Goal: Task Accomplishment & Management: Manage account settings

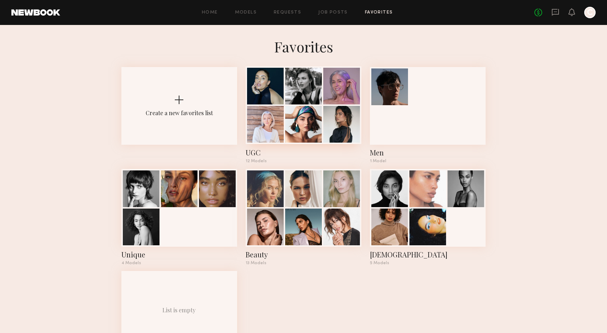
click at [251, 151] on div "UGC" at bounding box center [304, 152] width 116 height 10
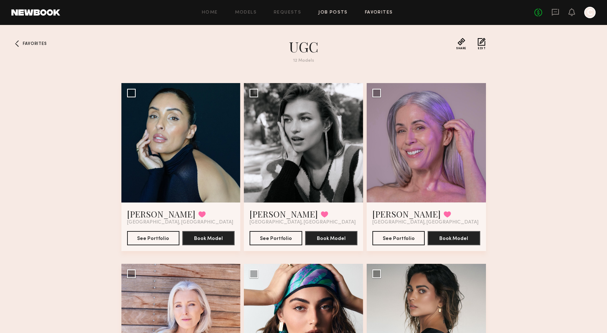
click at [333, 13] on link "Job Posts" at bounding box center [333, 12] width 30 height 5
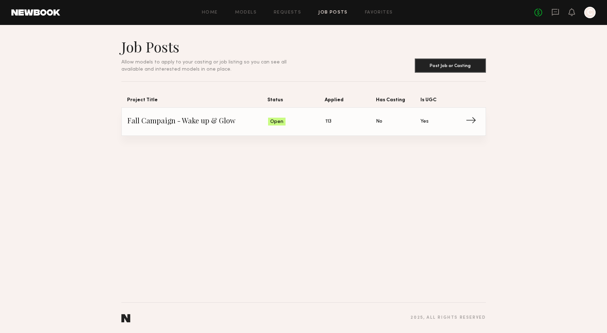
click at [476, 120] on span "→" at bounding box center [473, 121] width 15 height 11
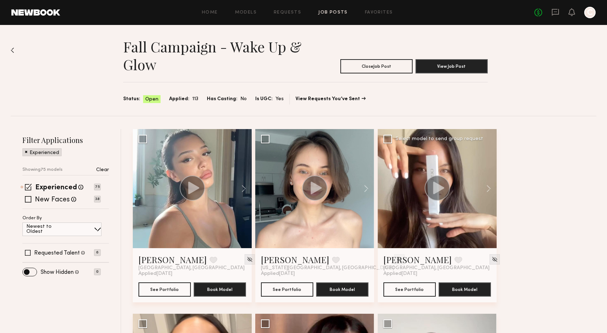
click at [419, 212] on div at bounding box center [437, 188] width 119 height 119
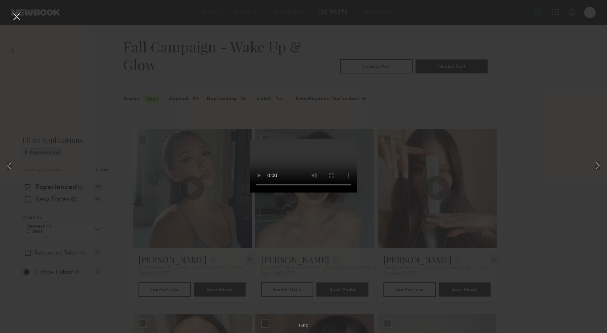
click at [18, 14] on button at bounding box center [16, 17] width 11 height 13
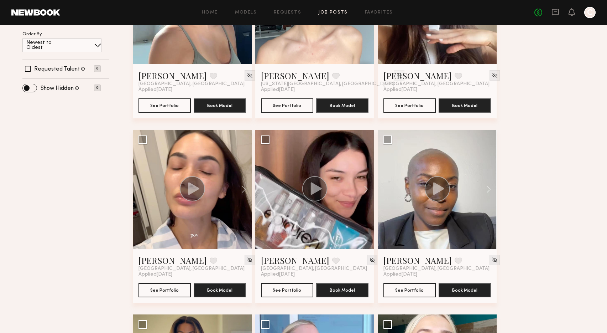
scroll to position [183, 0]
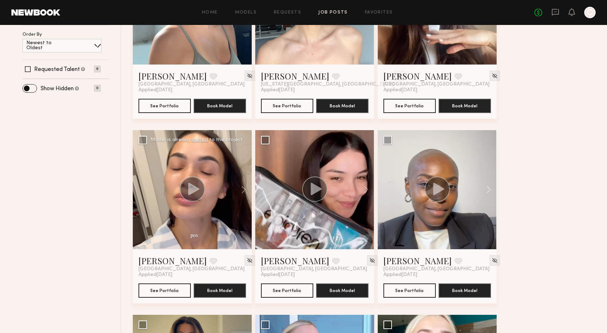
click at [187, 233] on div at bounding box center [192, 189] width 119 height 119
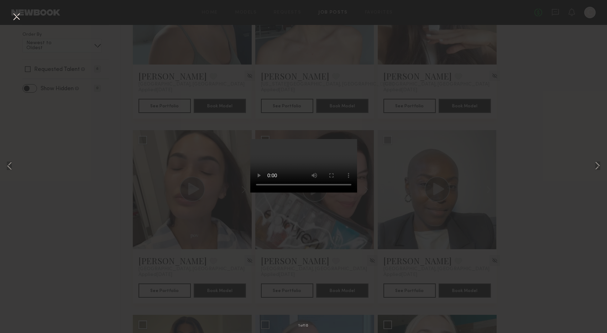
click at [17, 17] on button at bounding box center [16, 17] width 11 height 13
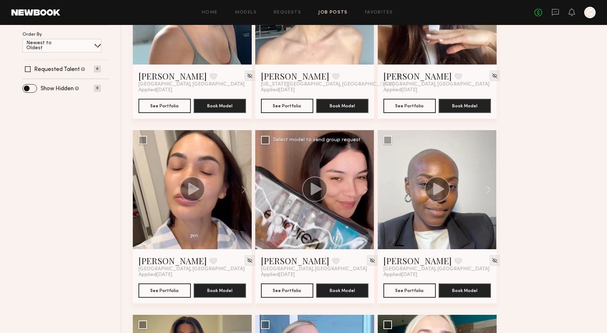
click at [295, 217] on div at bounding box center [314, 189] width 119 height 119
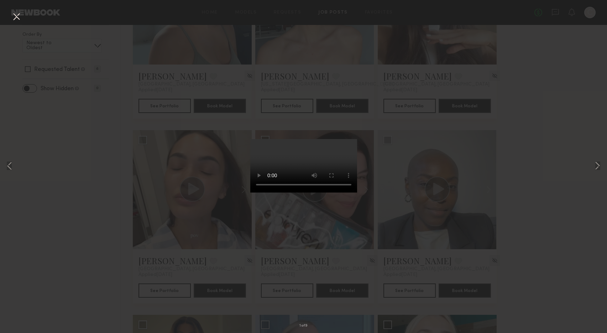
click at [14, 16] on button at bounding box center [16, 17] width 11 height 13
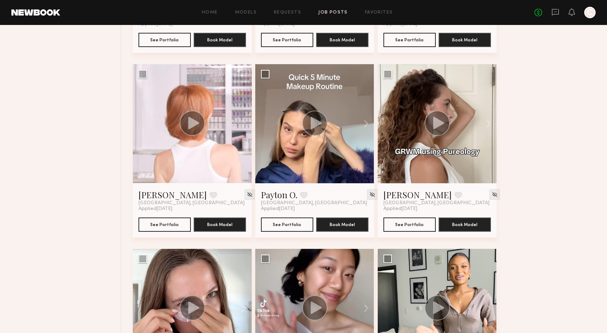
scroll to position [640, 0]
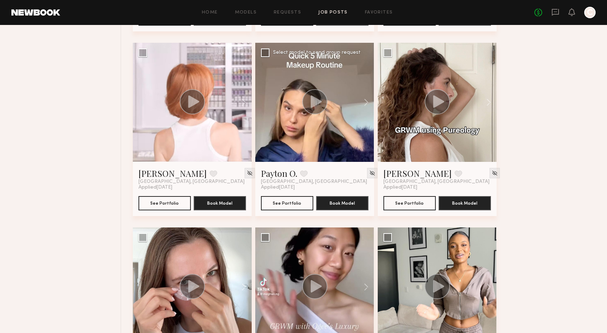
click at [282, 145] on div at bounding box center [314, 102] width 119 height 119
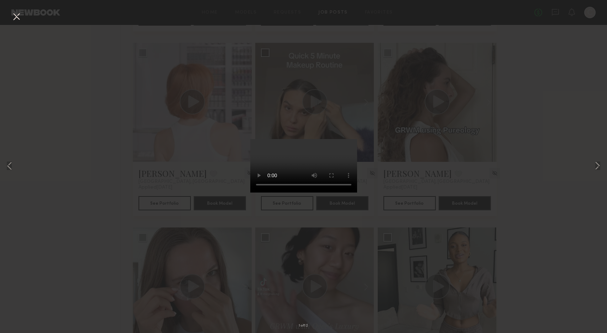
click at [156, 86] on div "1 of 12" at bounding box center [303, 166] width 607 height 333
click at [596, 165] on button at bounding box center [597, 166] width 9 height 266
click at [595, 165] on button at bounding box center [597, 166] width 9 height 266
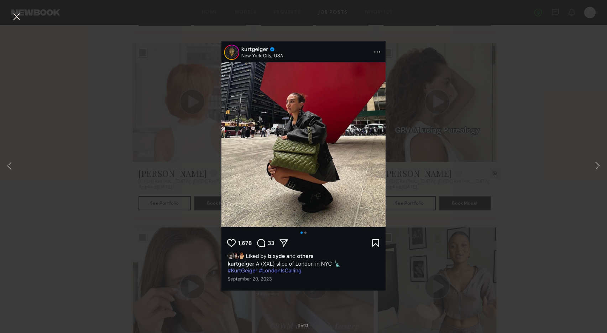
drag, startPoint x: 595, startPoint y: 165, endPoint x: 495, endPoint y: 90, distance: 125.2
click at [495, 90] on div "5 of 12" at bounding box center [303, 166] width 607 height 333
click at [598, 166] on button at bounding box center [597, 166] width 9 height 266
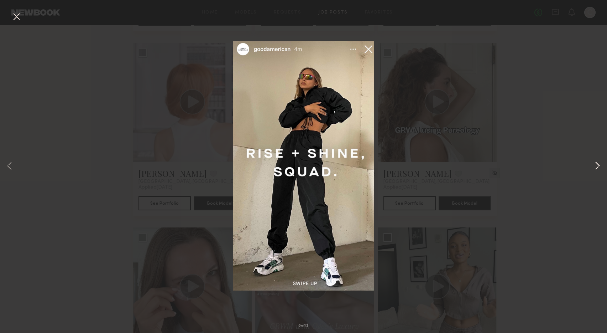
click at [598, 166] on button at bounding box center [597, 166] width 9 height 266
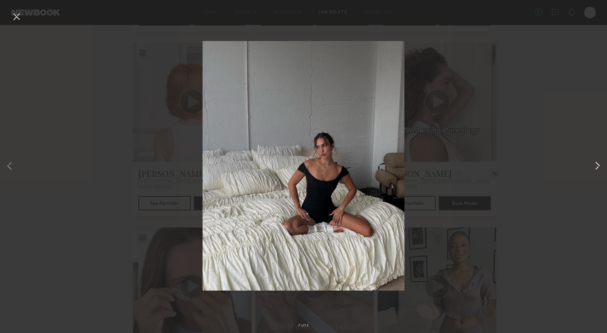
click at [598, 166] on button at bounding box center [597, 166] width 9 height 266
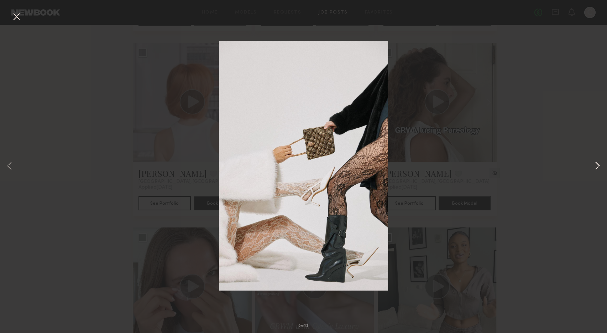
click at [598, 166] on button at bounding box center [597, 166] width 9 height 266
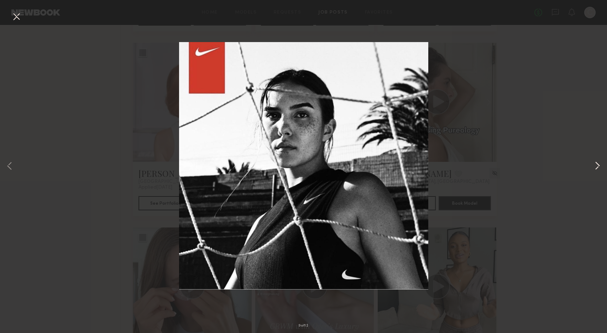
click at [598, 166] on button at bounding box center [597, 166] width 9 height 266
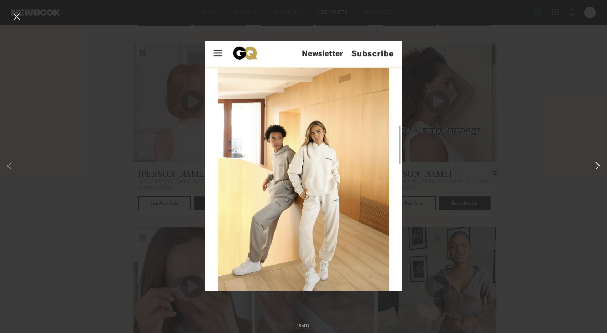
click at [598, 166] on button at bounding box center [597, 166] width 9 height 266
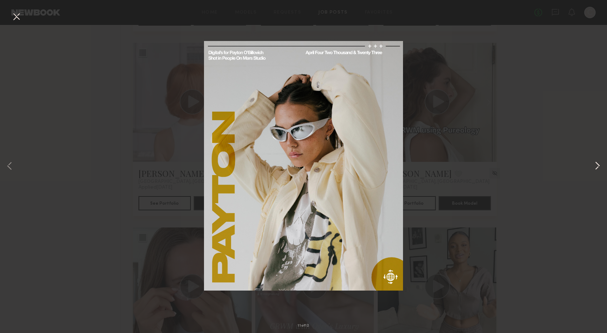
click at [598, 166] on button at bounding box center [597, 166] width 9 height 266
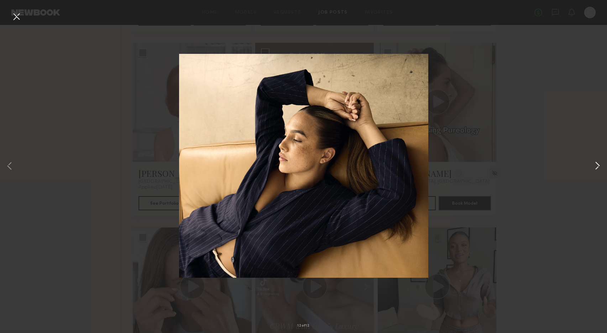
click at [598, 166] on button at bounding box center [597, 166] width 9 height 266
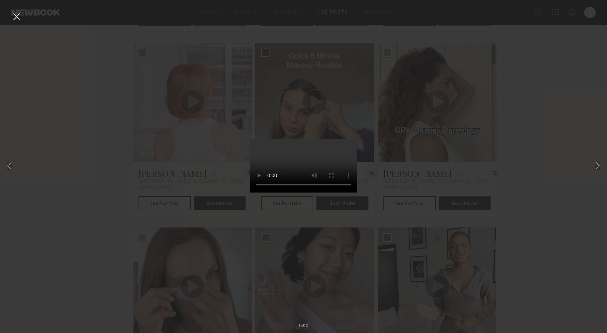
click at [16, 17] on button at bounding box center [16, 17] width 11 height 13
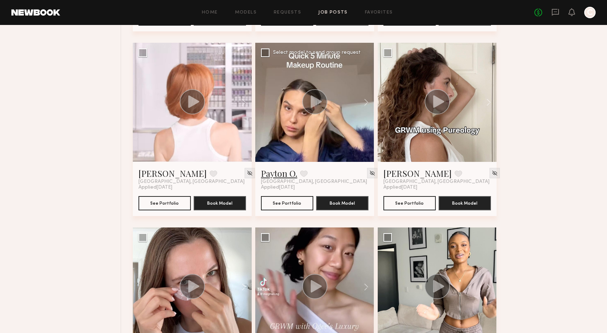
click at [278, 174] on link "Payton O." at bounding box center [279, 172] width 36 height 11
click at [438, 102] on icon at bounding box center [438, 101] width 11 height 12
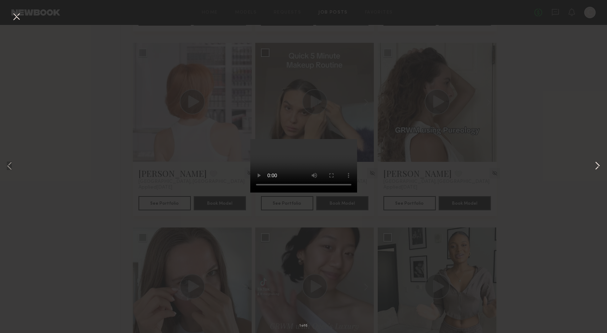
click at [598, 166] on button at bounding box center [597, 166] width 9 height 266
click at [19, 16] on button at bounding box center [16, 17] width 11 height 13
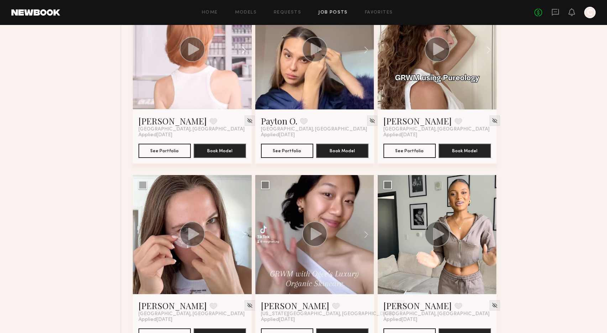
scroll to position [713, 0]
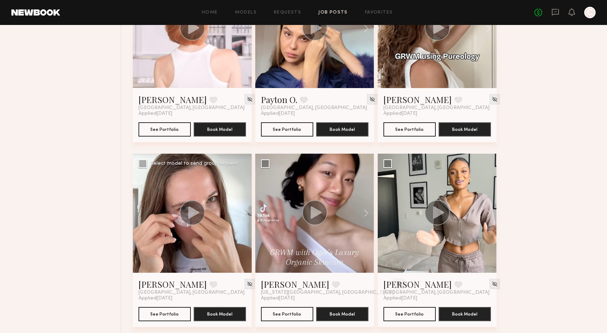
click at [189, 215] on icon at bounding box center [193, 212] width 11 height 12
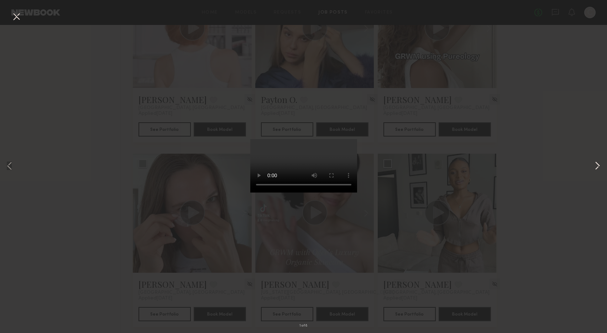
click at [598, 166] on button at bounding box center [597, 166] width 9 height 266
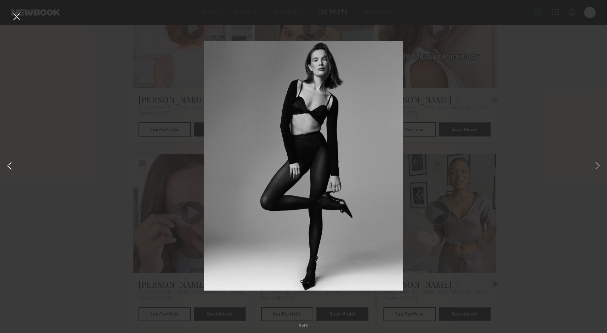
click at [10, 167] on button at bounding box center [9, 166] width 9 height 266
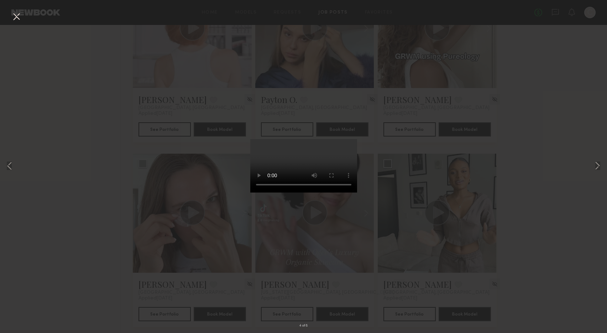
click at [17, 16] on button at bounding box center [16, 17] width 11 height 13
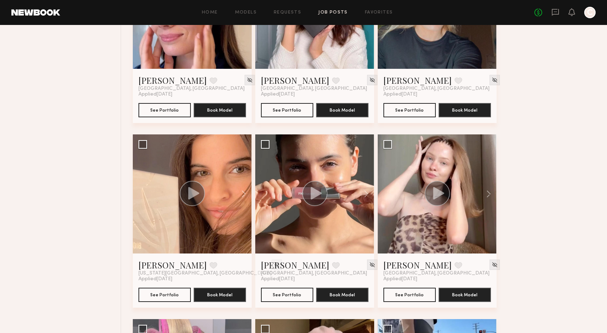
scroll to position [1110, 0]
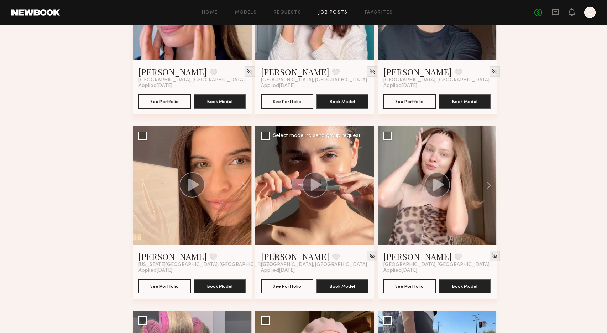
click at [309, 155] on div at bounding box center [314, 185] width 119 height 119
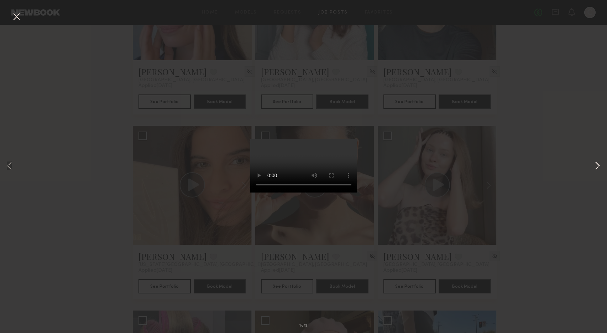
click at [597, 165] on button at bounding box center [597, 166] width 9 height 266
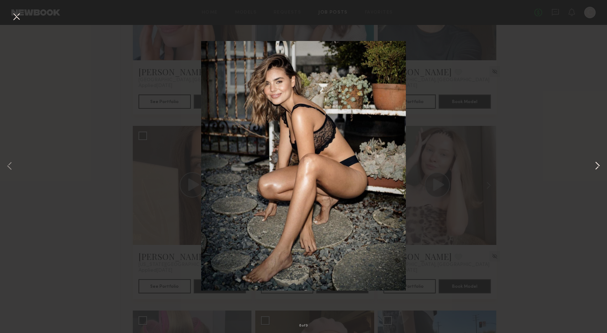
click at [597, 165] on button at bounding box center [597, 166] width 9 height 266
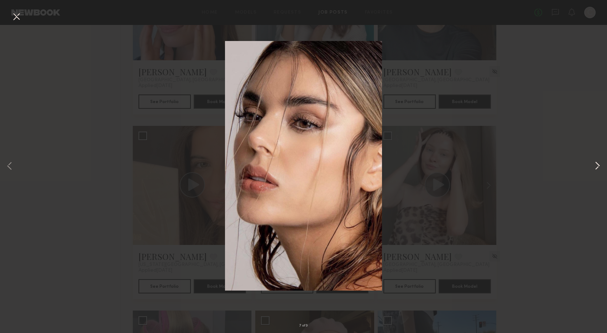
click at [597, 165] on button at bounding box center [597, 166] width 9 height 266
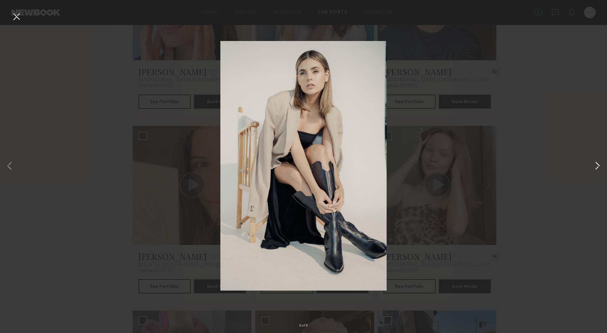
click at [597, 165] on button at bounding box center [597, 166] width 9 height 266
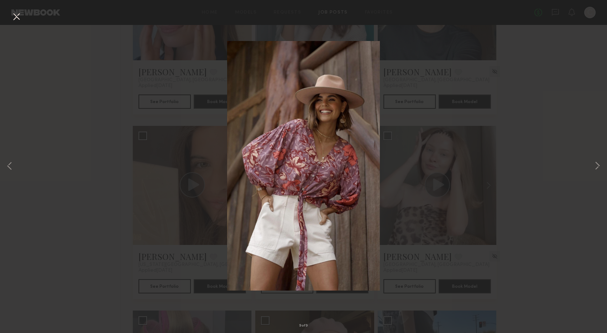
click at [19, 15] on button at bounding box center [16, 17] width 11 height 13
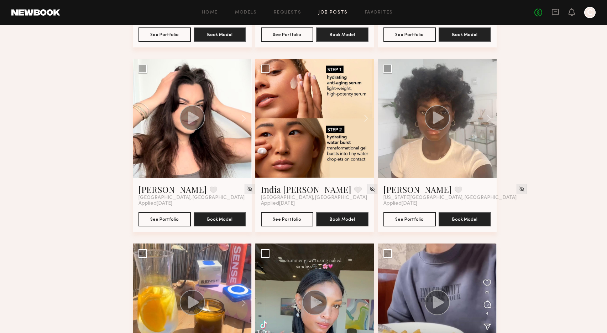
scroll to position [1730, 0]
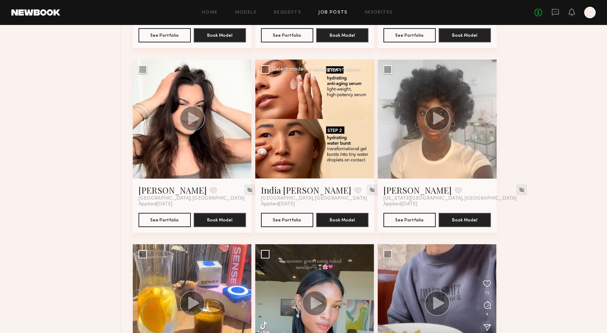
click at [298, 134] on div at bounding box center [314, 118] width 119 height 119
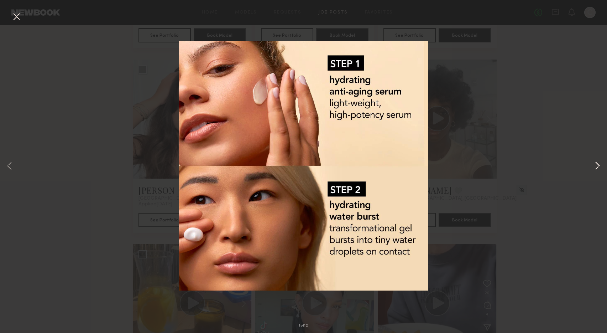
click at [598, 161] on button at bounding box center [597, 166] width 9 height 266
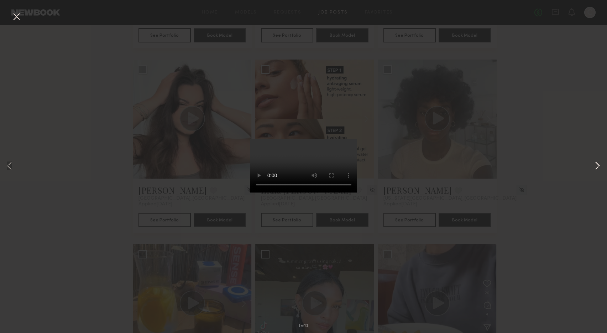
click at [598, 161] on button at bounding box center [597, 166] width 9 height 266
click at [15, 17] on button at bounding box center [16, 17] width 11 height 13
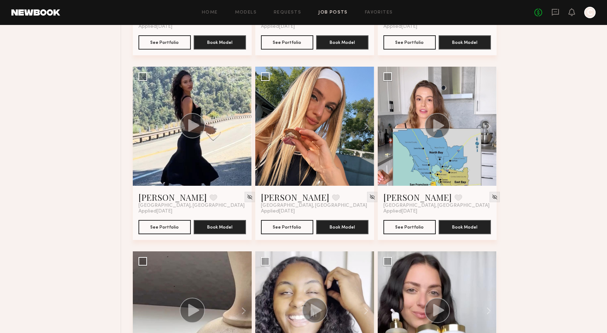
scroll to position [1927, 0]
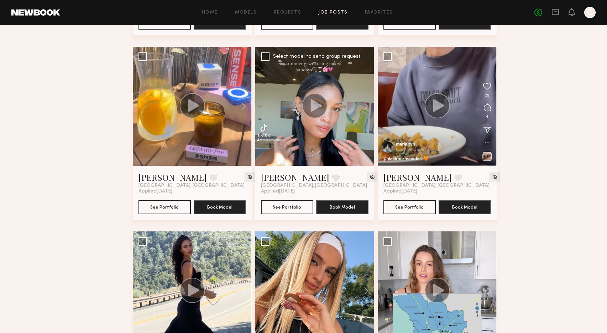
click at [319, 136] on div at bounding box center [314, 106] width 119 height 119
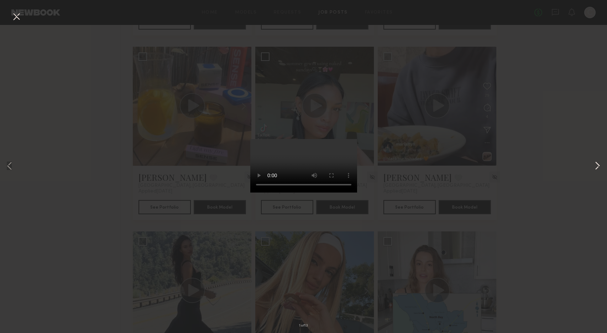
click at [593, 164] on button at bounding box center [597, 166] width 9 height 266
click at [598, 164] on button at bounding box center [597, 166] width 9 height 266
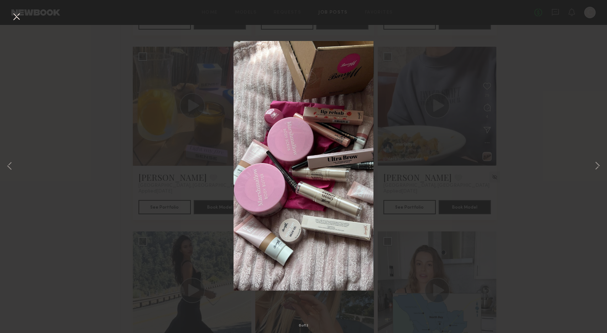
click at [15, 17] on button at bounding box center [16, 17] width 11 height 13
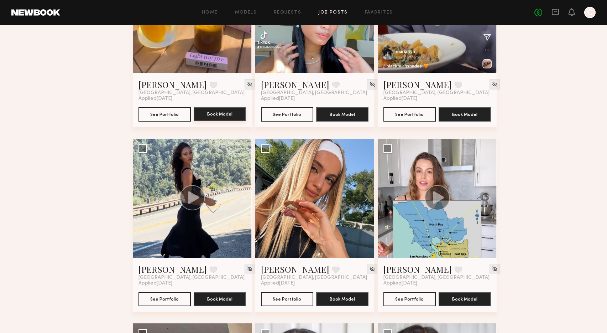
scroll to position [2034, 0]
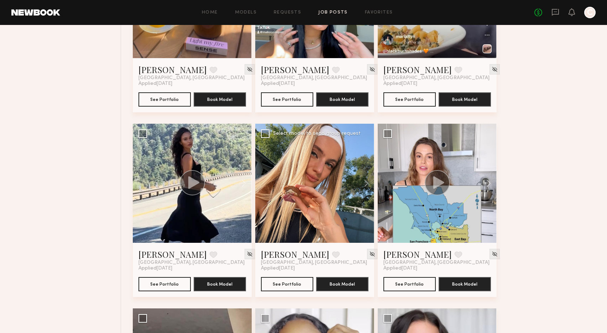
click at [283, 215] on div at bounding box center [314, 183] width 119 height 119
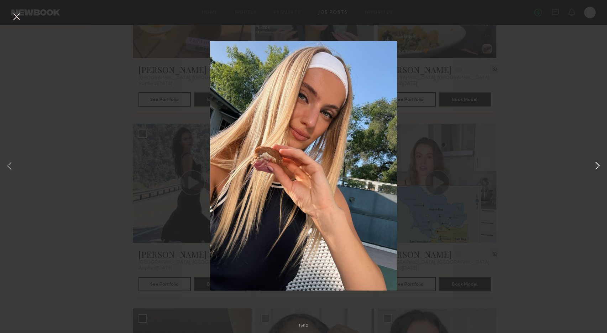
click at [597, 165] on button at bounding box center [597, 166] width 9 height 266
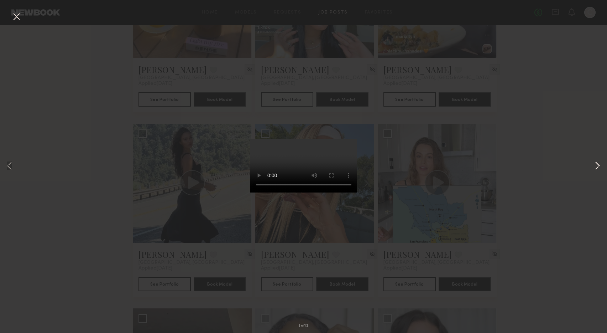
click at [597, 165] on button at bounding box center [597, 166] width 9 height 266
click at [14, 15] on button at bounding box center [16, 17] width 11 height 13
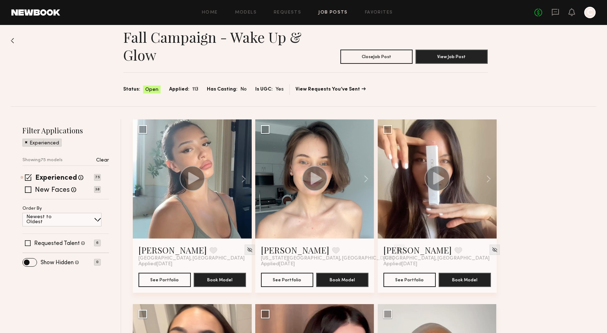
scroll to position [0, 0]
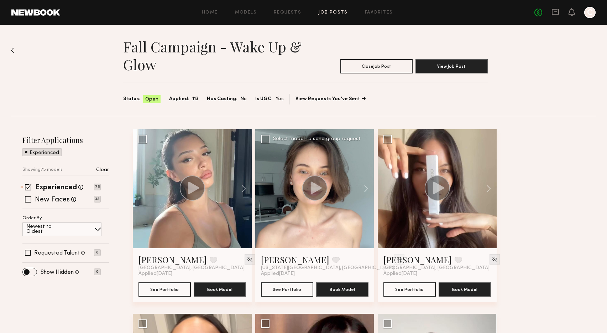
click at [328, 189] on div at bounding box center [314, 188] width 119 height 119
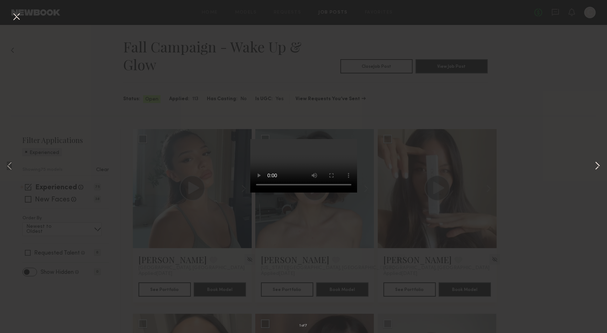
click at [596, 163] on button at bounding box center [597, 166] width 9 height 266
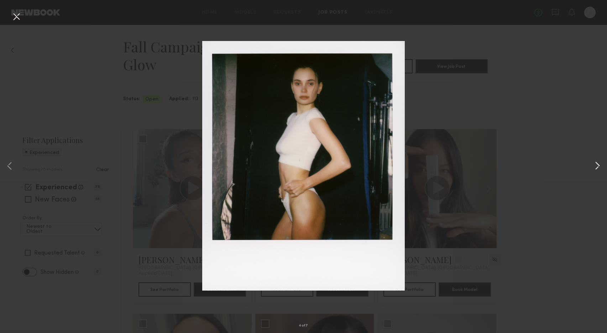
click at [596, 163] on button at bounding box center [597, 166] width 9 height 266
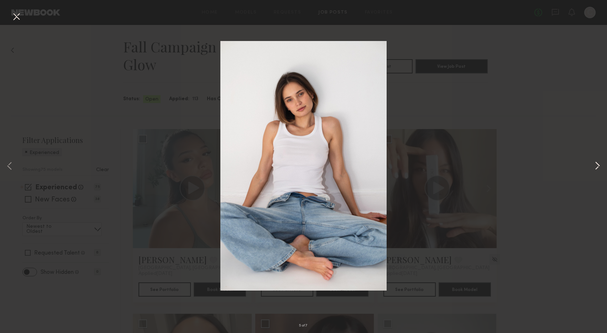
click at [596, 163] on button at bounding box center [597, 166] width 9 height 266
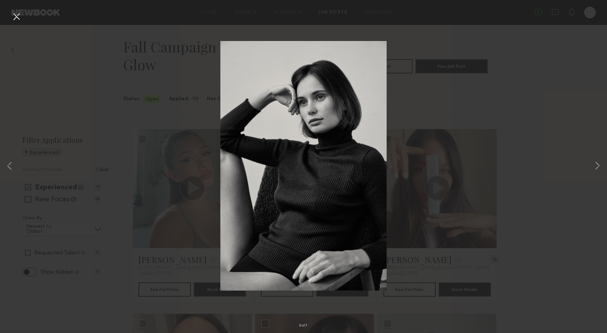
click at [516, 93] on div "6 of 7" at bounding box center [303, 166] width 607 height 333
click at [16, 13] on button at bounding box center [16, 17] width 11 height 13
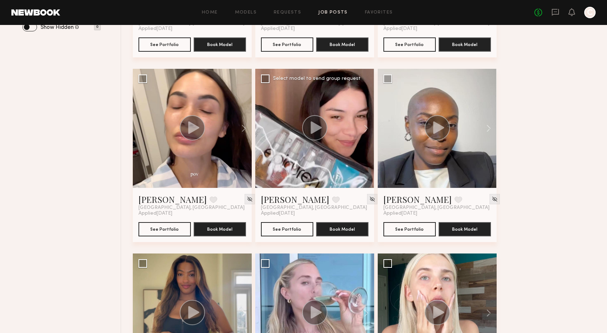
scroll to position [312, 0]
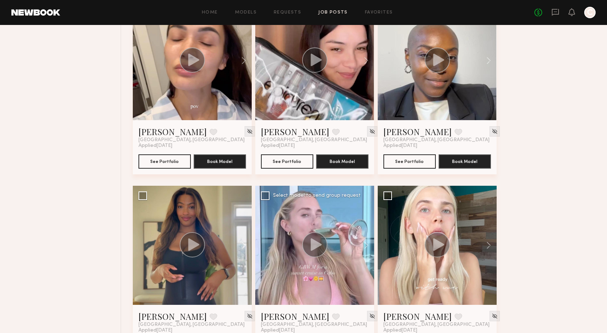
click at [312, 244] on icon at bounding box center [316, 244] width 11 height 12
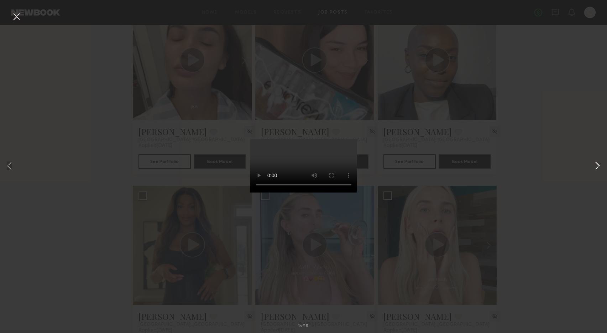
click at [599, 163] on button at bounding box center [597, 166] width 9 height 266
click at [555, 167] on div "5 of 10" at bounding box center [303, 166] width 607 height 333
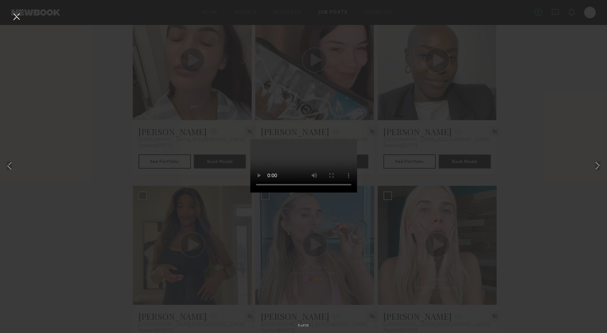
click at [16, 16] on button at bounding box center [16, 17] width 11 height 13
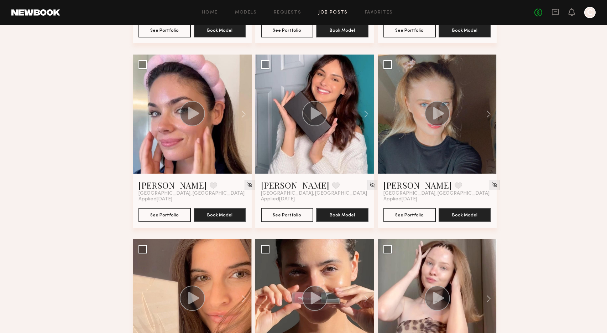
scroll to position [1192, 0]
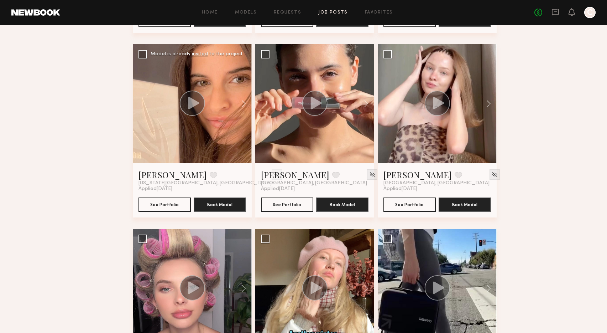
click at [188, 103] on icon at bounding box center [193, 103] width 11 height 12
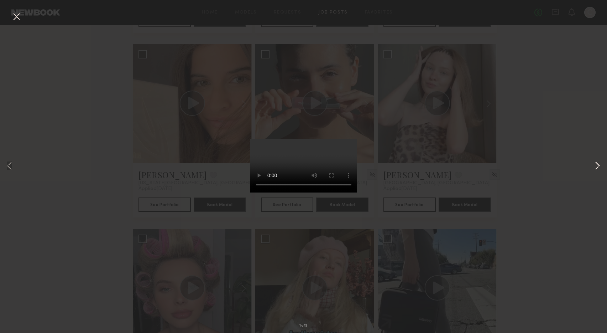
click at [600, 168] on button at bounding box center [597, 166] width 9 height 266
click at [595, 162] on button at bounding box center [597, 166] width 9 height 266
click at [596, 164] on button at bounding box center [597, 166] width 9 height 266
click at [596, 163] on button at bounding box center [597, 166] width 9 height 266
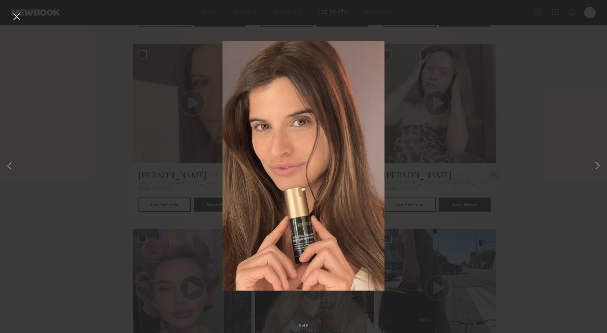
click at [540, 51] on div "5 of 9" at bounding box center [303, 166] width 607 height 333
click at [13, 16] on button at bounding box center [16, 17] width 11 height 13
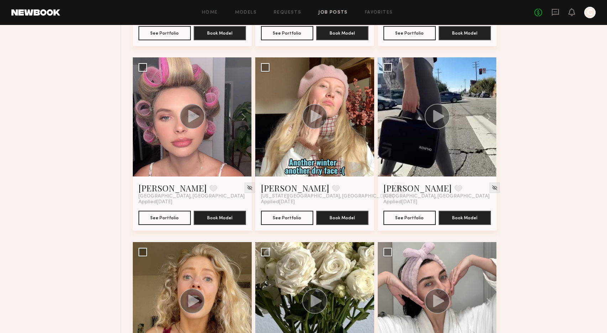
scroll to position [1497, 0]
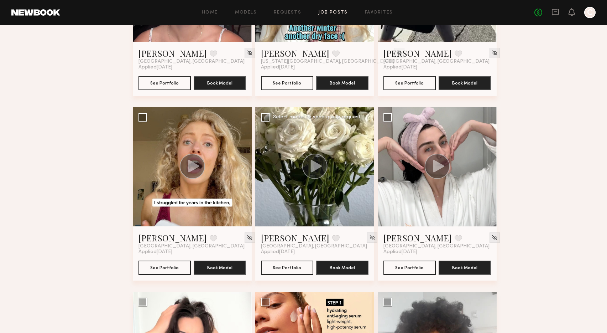
click at [318, 165] on icon at bounding box center [316, 166] width 11 height 12
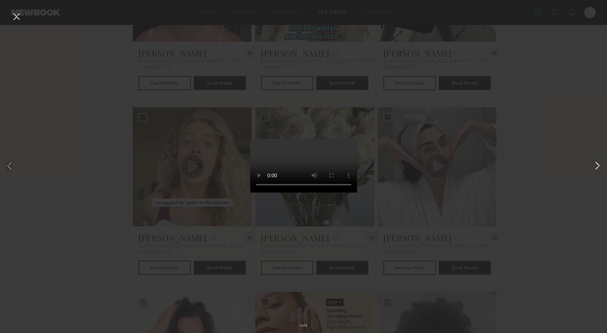
click at [596, 163] on button at bounding box center [597, 166] width 9 height 266
click at [596, 162] on button at bounding box center [597, 166] width 9 height 266
click at [15, 15] on button at bounding box center [16, 17] width 11 height 13
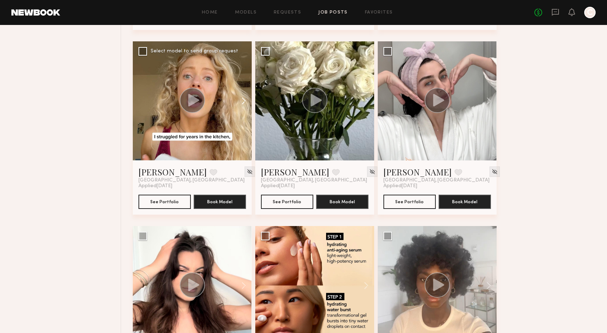
scroll to position [1676, 0]
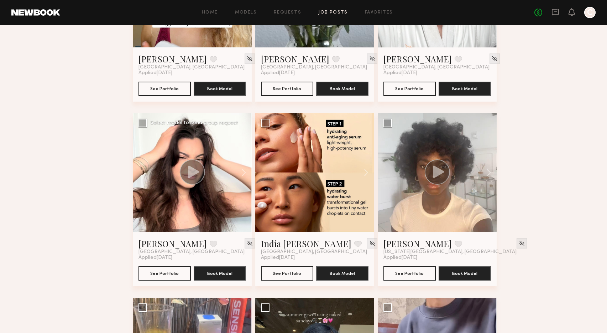
click at [190, 172] on icon at bounding box center [193, 171] width 11 height 12
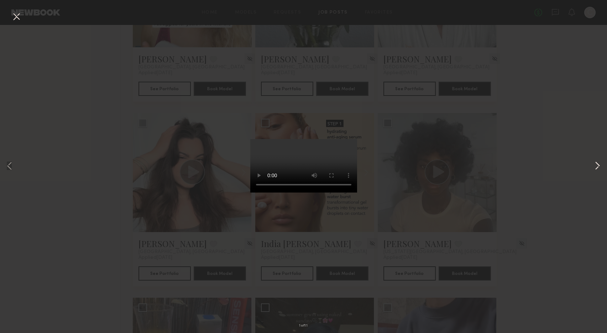
click at [598, 165] on button at bounding box center [597, 166] width 9 height 266
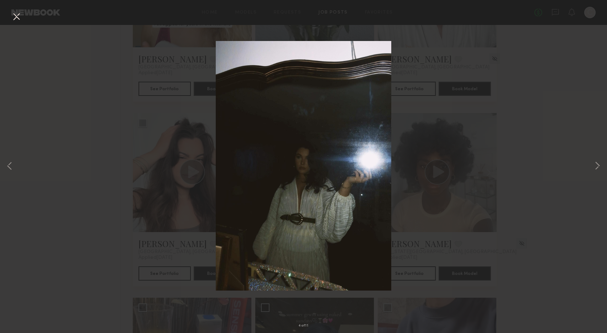
click at [556, 63] on div "4 of 11" at bounding box center [303, 166] width 607 height 333
click at [17, 16] on button at bounding box center [16, 17] width 11 height 13
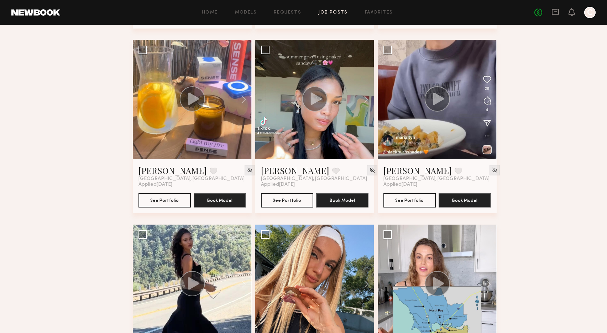
scroll to position [2055, 0]
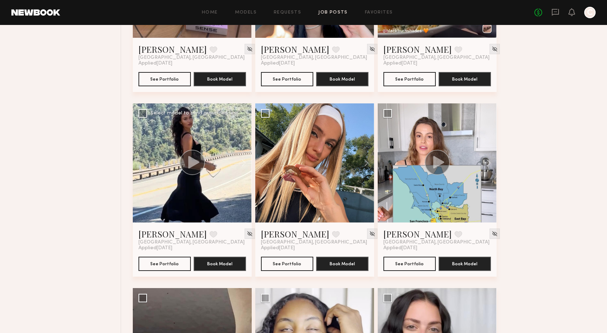
click at [190, 164] on icon at bounding box center [193, 162] width 11 height 12
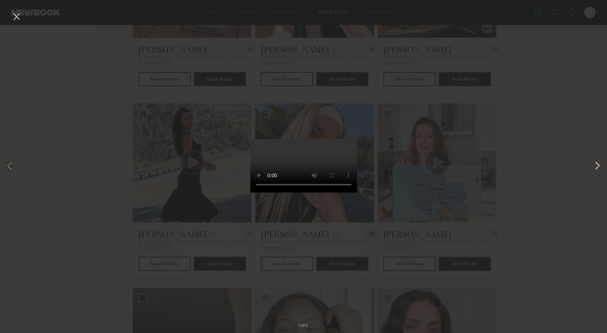
click at [596, 164] on button at bounding box center [597, 166] width 9 height 266
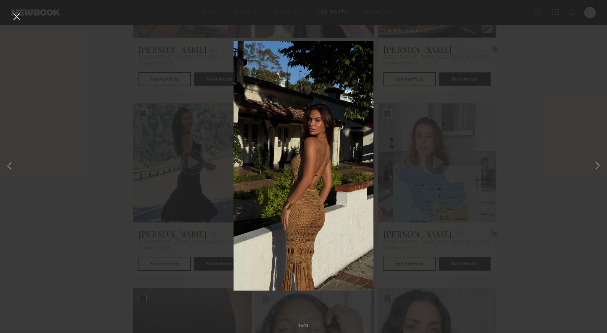
click at [16, 16] on button at bounding box center [16, 17] width 11 height 13
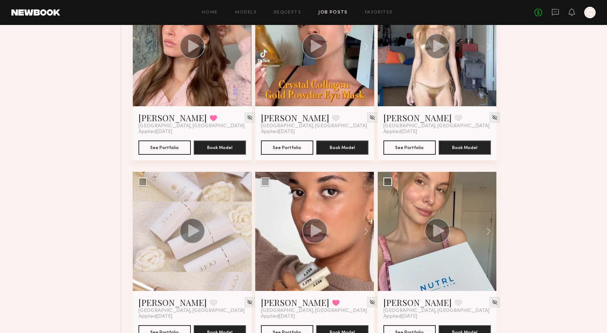
scroll to position [2911, 0]
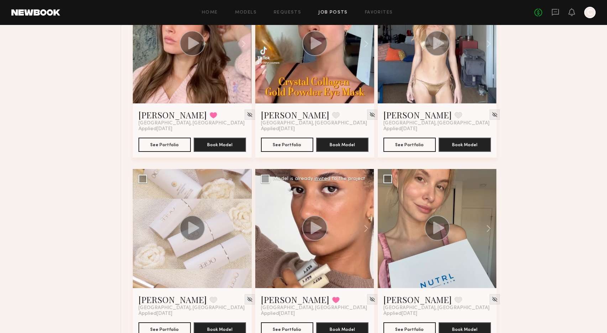
click at [314, 231] on icon at bounding box center [316, 227] width 11 height 12
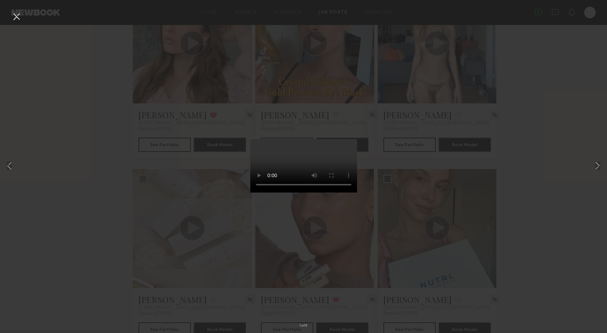
click at [74, 95] on div "1 of 8" at bounding box center [303, 166] width 607 height 333
click at [17, 20] on button at bounding box center [16, 17] width 11 height 13
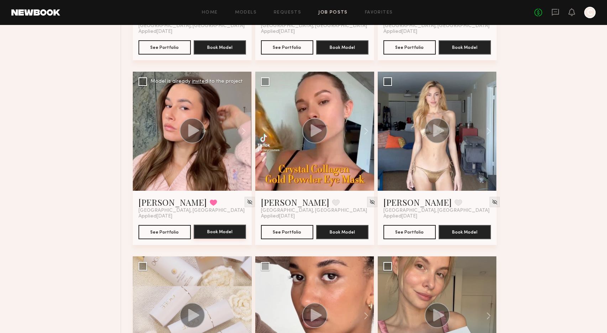
scroll to position [2702, 0]
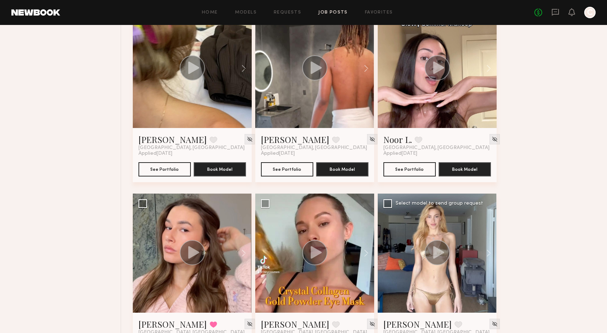
click at [433, 246] on circle at bounding box center [437, 252] width 25 height 25
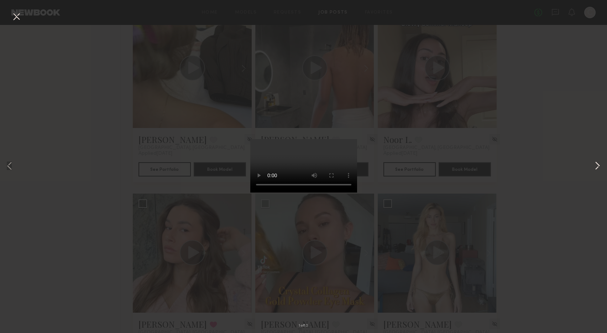
click at [596, 165] on button at bounding box center [597, 166] width 9 height 266
click at [17, 19] on button at bounding box center [16, 17] width 11 height 13
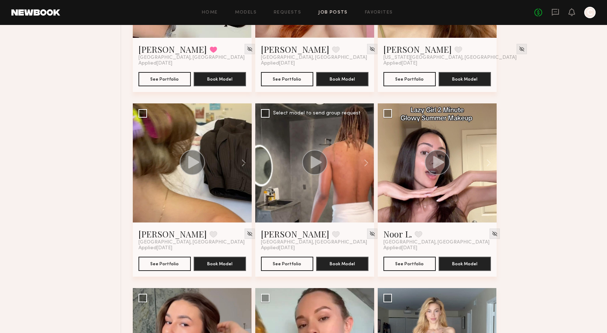
scroll to position [2608, 0]
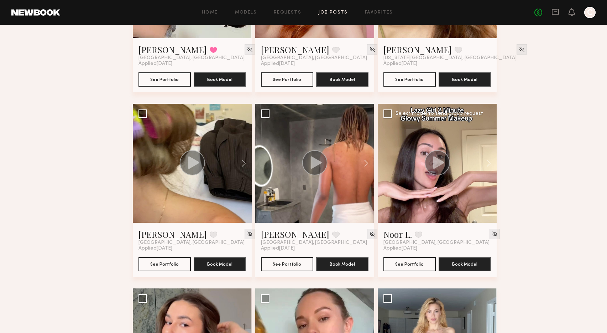
click at [440, 163] on icon at bounding box center [438, 162] width 11 height 12
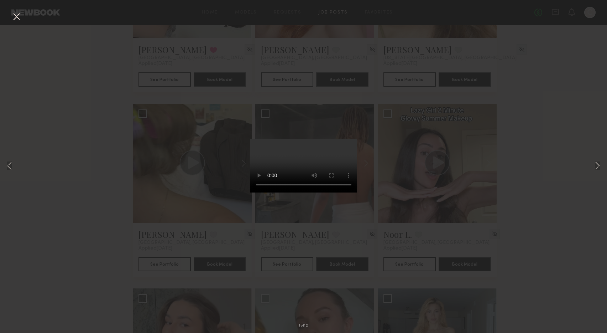
click at [15, 14] on button at bounding box center [16, 17] width 11 height 13
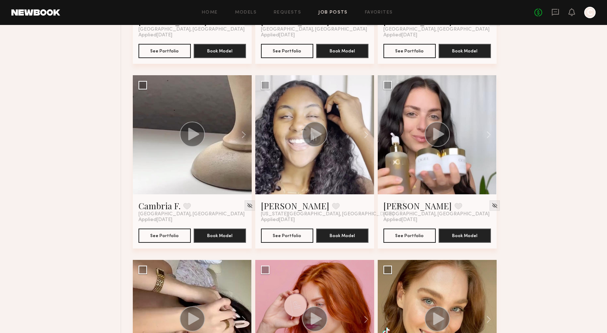
scroll to position [2418, 0]
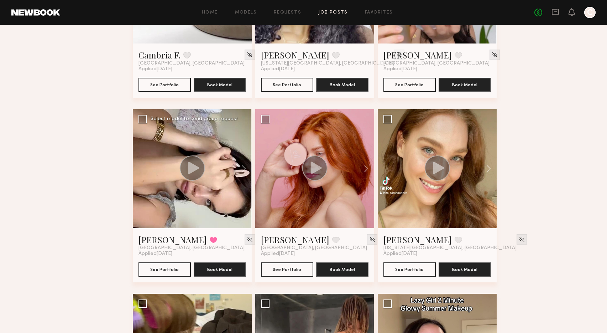
click at [191, 168] on icon at bounding box center [193, 167] width 11 height 12
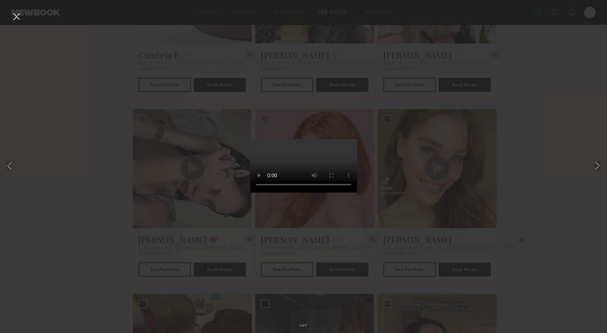
click at [592, 168] on div "1 of 7" at bounding box center [303, 166] width 607 height 333
click at [597, 166] on button at bounding box center [597, 166] width 9 height 266
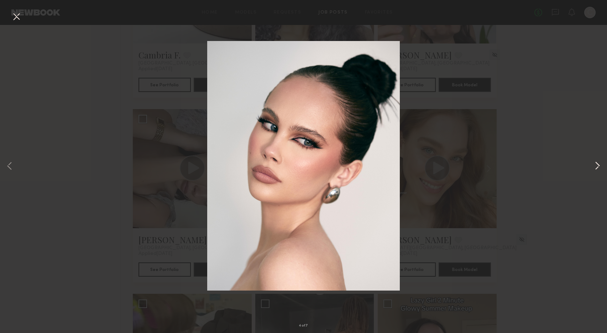
click at [597, 166] on button at bounding box center [597, 166] width 9 height 266
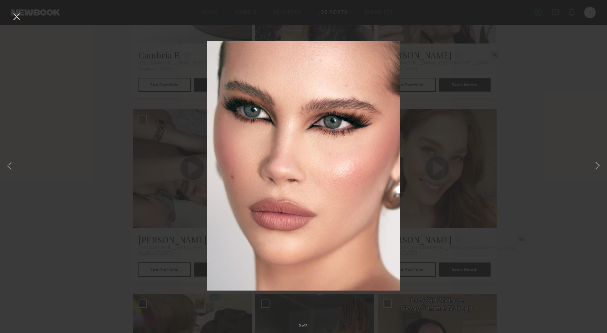
click at [16, 15] on button at bounding box center [16, 17] width 11 height 13
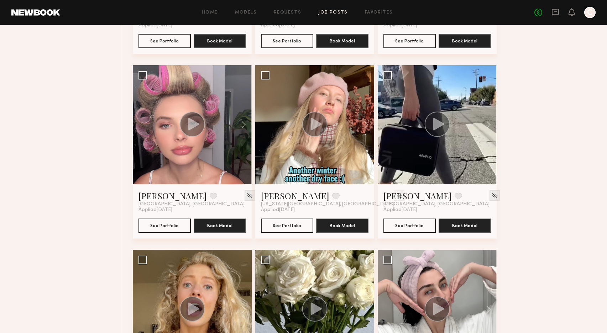
scroll to position [1232, 0]
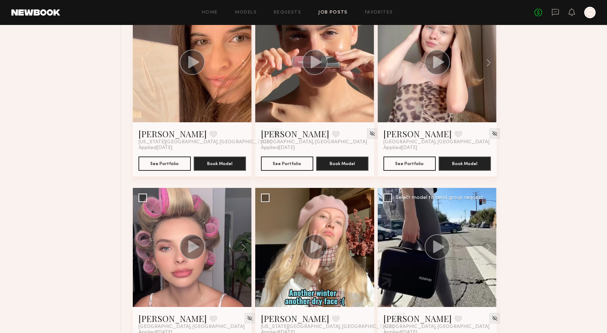
click at [435, 246] on icon at bounding box center [438, 246] width 11 height 12
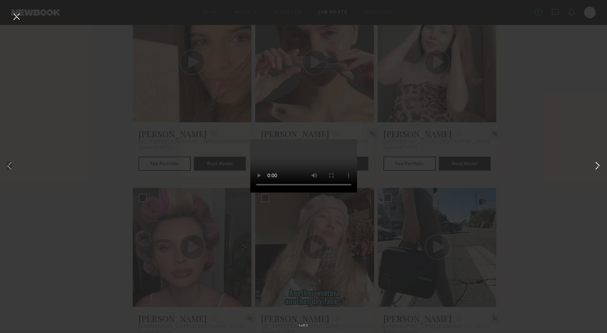
click at [599, 166] on button at bounding box center [597, 166] width 9 height 266
drag, startPoint x: 13, startPoint y: 17, endPoint x: 135, endPoint y: 106, distance: 150.9
click at [134, 106] on div "3 of 12" at bounding box center [303, 166] width 607 height 333
click at [596, 163] on button at bounding box center [597, 166] width 9 height 266
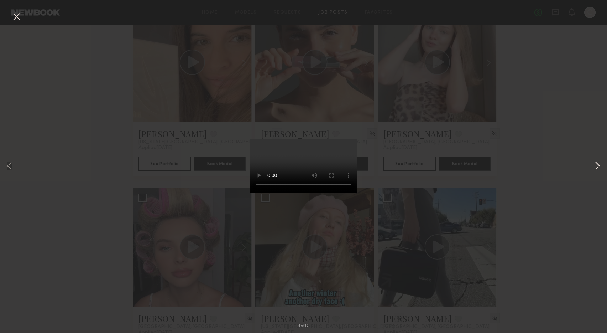
click at [596, 163] on button at bounding box center [597, 166] width 9 height 266
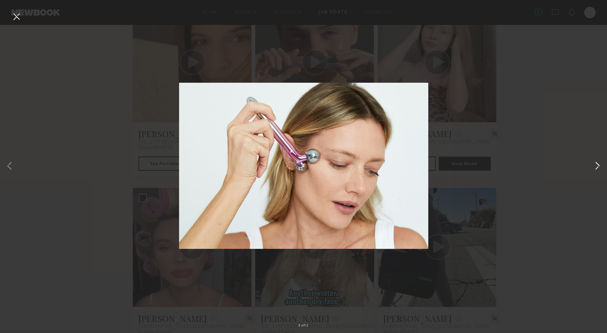
click at [596, 163] on button at bounding box center [597, 166] width 9 height 266
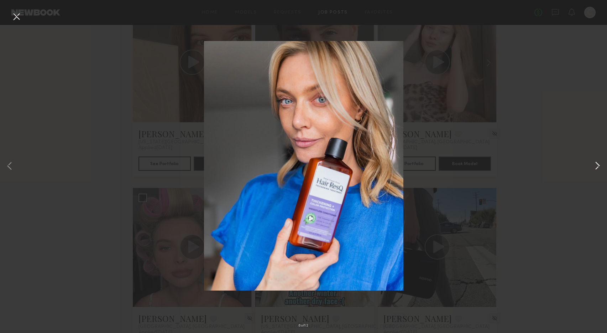
click at [596, 163] on button at bounding box center [597, 166] width 9 height 266
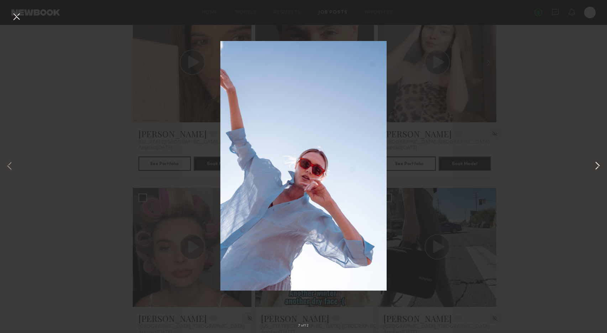
click at [596, 163] on button at bounding box center [597, 166] width 9 height 266
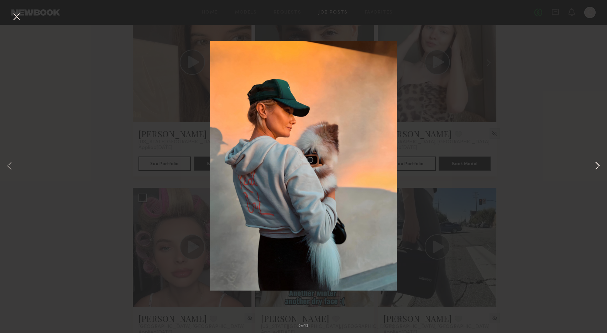
click at [596, 163] on button at bounding box center [597, 166] width 9 height 266
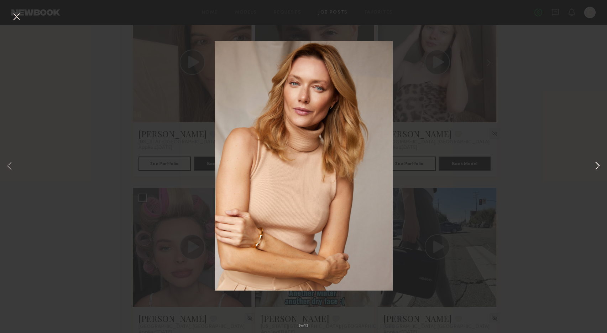
click at [596, 163] on button at bounding box center [597, 166] width 9 height 266
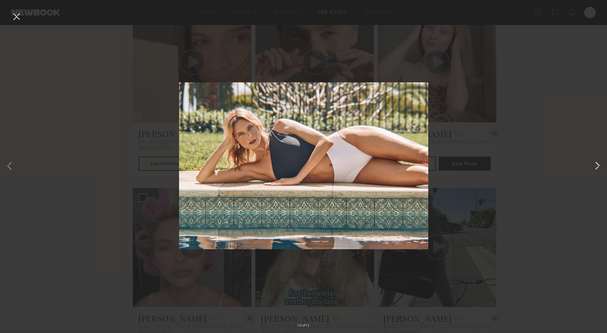
click at [596, 163] on button at bounding box center [597, 166] width 9 height 266
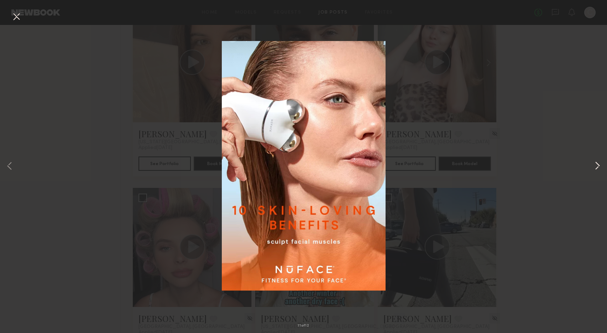
click at [596, 163] on button at bounding box center [597, 166] width 9 height 266
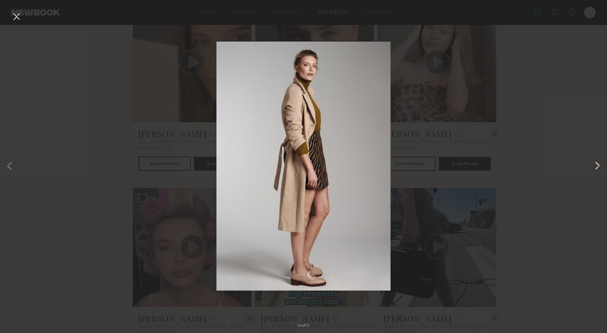
click at [596, 163] on button at bounding box center [597, 166] width 9 height 266
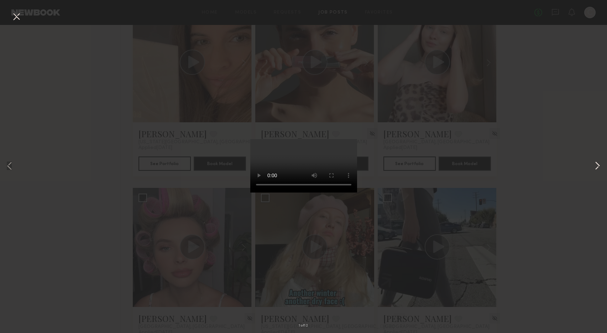
click at [596, 163] on button at bounding box center [597, 166] width 9 height 266
click at [494, 45] on div "2 of 12" at bounding box center [303, 166] width 607 height 333
click at [14, 15] on button at bounding box center [16, 17] width 11 height 13
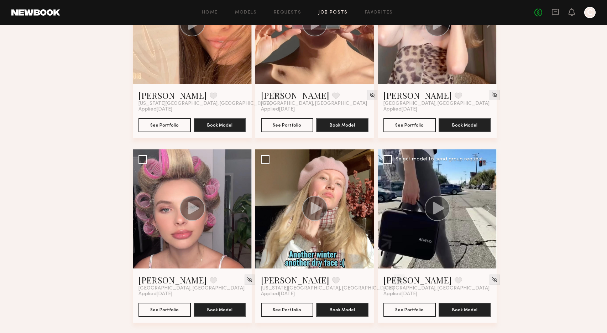
scroll to position [1275, 0]
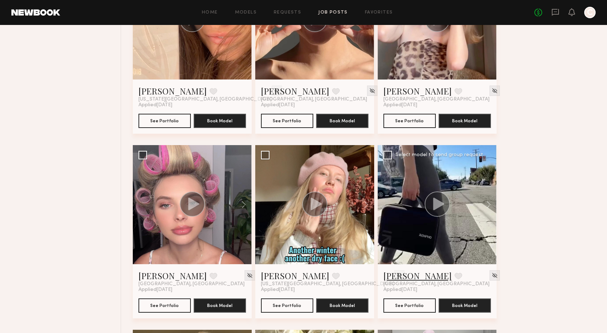
click at [413, 273] on link "Anastassija M." at bounding box center [418, 275] width 68 height 11
click at [455, 275] on button at bounding box center [458, 275] width 7 height 6
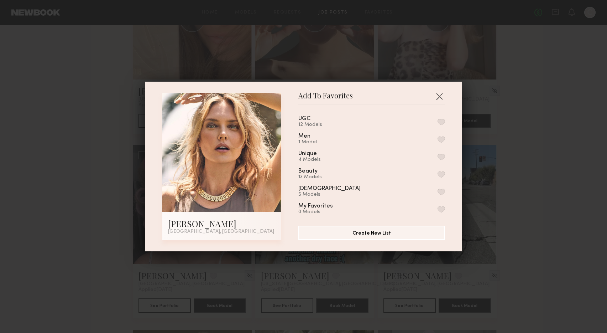
click at [441, 121] on button "button" at bounding box center [441, 122] width 7 height 6
click at [438, 94] on button "button" at bounding box center [439, 95] width 11 height 11
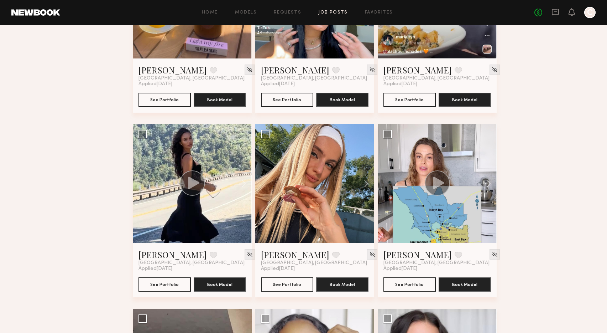
scroll to position [2111, 0]
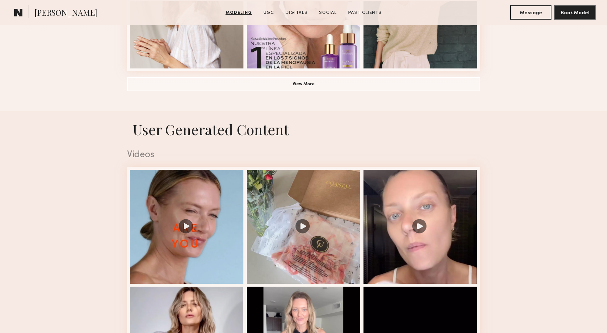
scroll to position [625, 0]
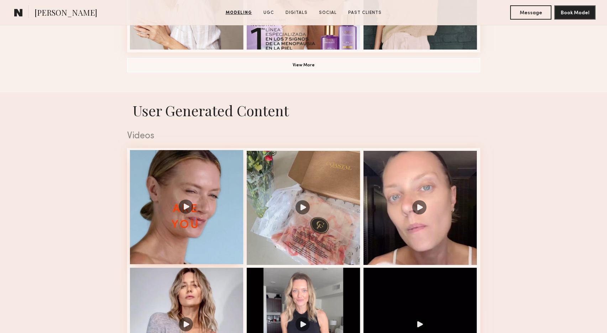
click at [192, 231] on div at bounding box center [187, 207] width 114 height 114
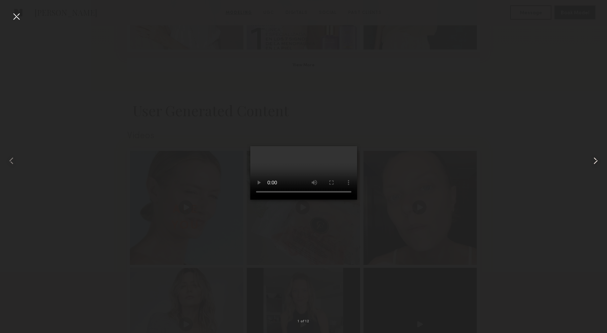
click at [595, 160] on common-icon at bounding box center [595, 160] width 11 height 11
click at [591, 158] on common-icon at bounding box center [595, 160] width 11 height 11
click at [593, 157] on common-icon at bounding box center [595, 160] width 11 height 11
click at [594, 158] on common-icon at bounding box center [595, 160] width 11 height 11
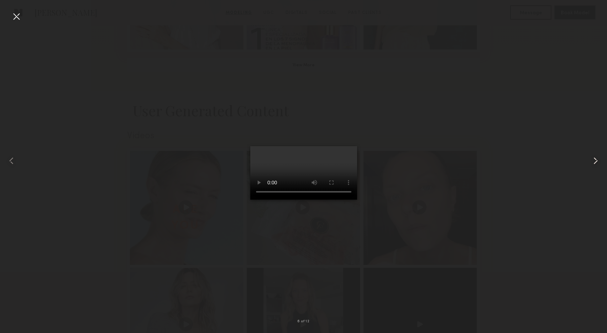
click at [594, 158] on common-icon at bounding box center [595, 160] width 11 height 11
click at [13, 16] on div at bounding box center [16, 16] width 11 height 11
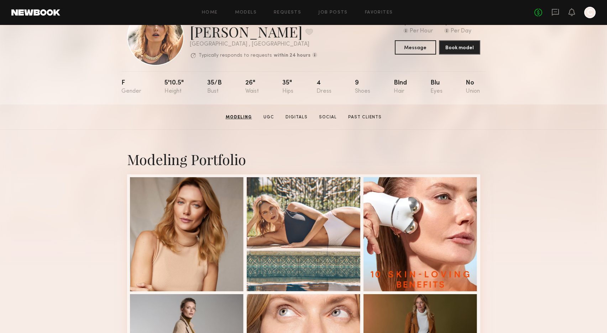
scroll to position [0, 0]
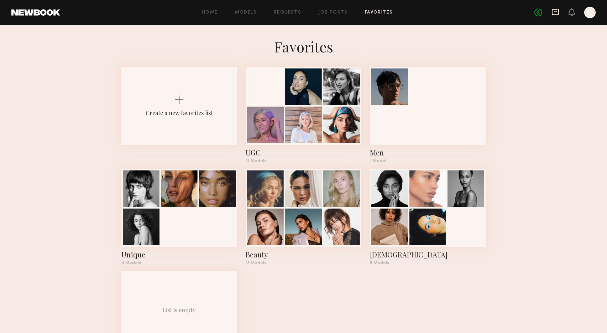
click at [554, 13] on icon at bounding box center [556, 12] width 8 height 8
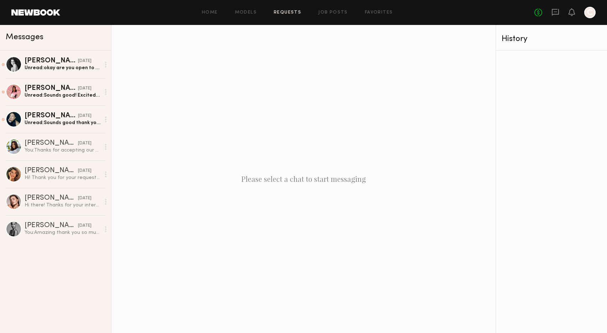
click at [285, 11] on link "Requests" at bounding box center [287, 12] width 27 height 5
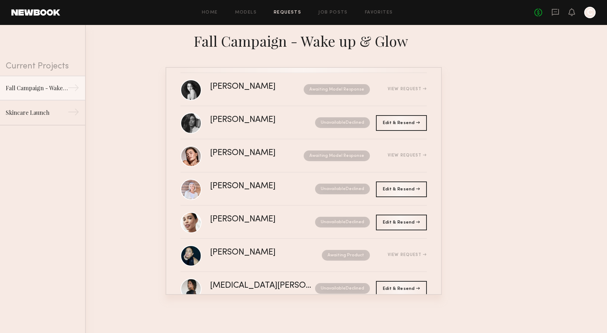
scroll to position [129, 0]
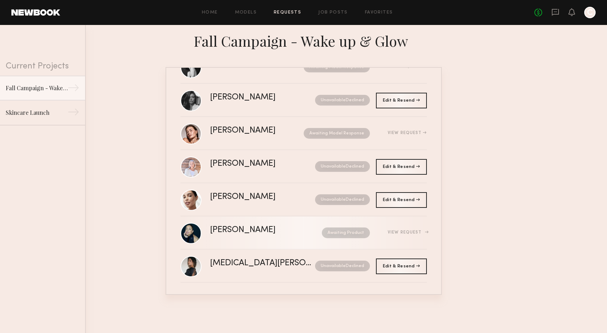
click at [224, 229] on div "Gloria E." at bounding box center [254, 230] width 89 height 8
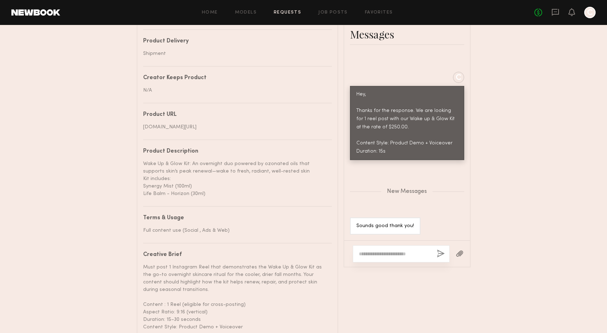
scroll to position [383, 0]
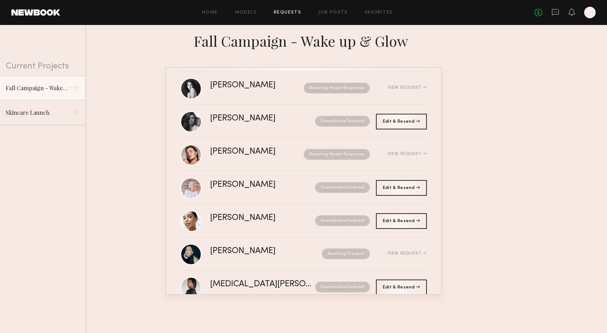
scroll to position [106, 0]
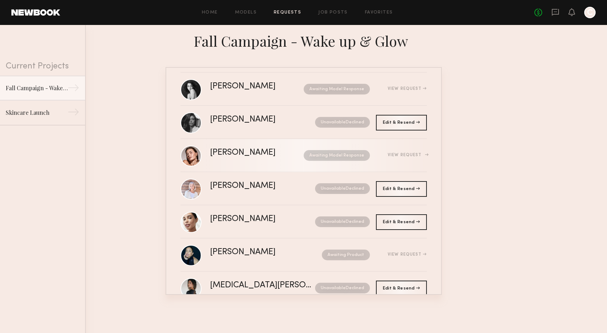
click at [231, 150] on div "Chelsey M." at bounding box center [250, 152] width 80 height 8
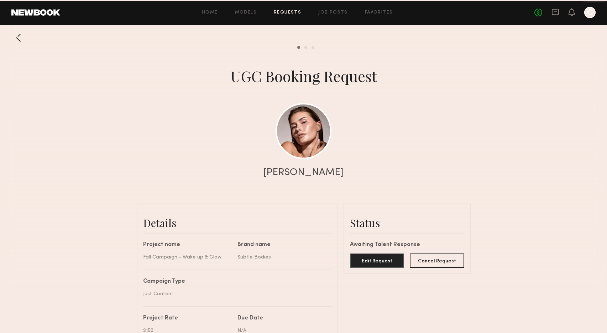
scroll to position [269, 0]
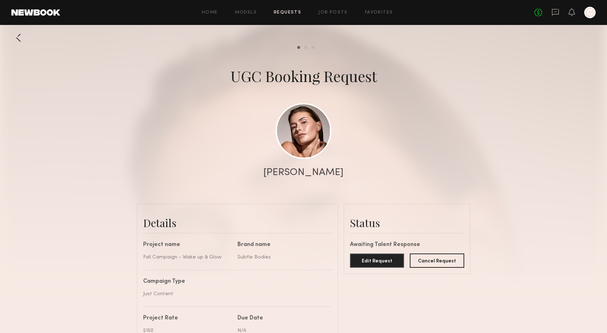
click at [18, 37] on div at bounding box center [18, 38] width 14 height 14
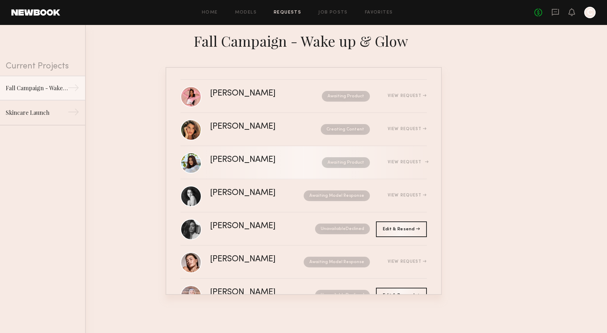
click at [293, 156] on div "Julyana R. Awaiting Product View Request" at bounding box center [318, 163] width 217 height 14
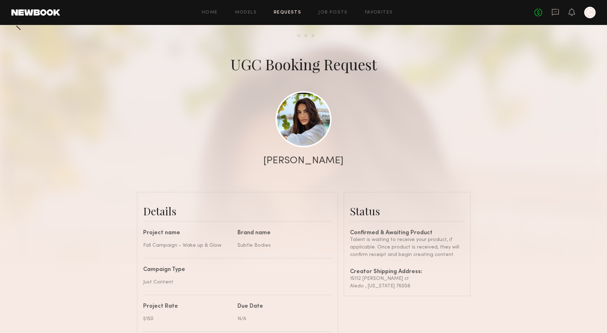
scroll to position [7, 0]
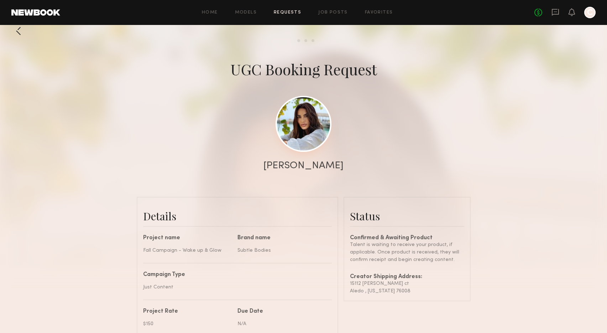
click at [298, 127] on link at bounding box center [304, 124] width 56 height 56
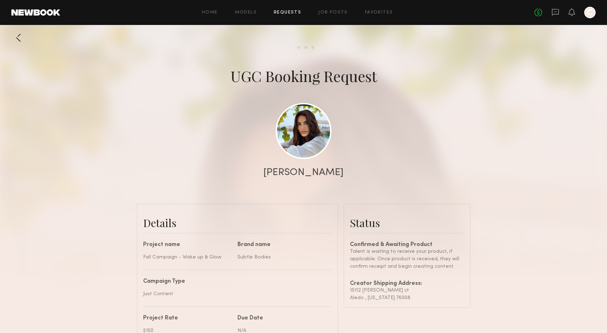
click at [16, 37] on div at bounding box center [18, 38] width 14 height 14
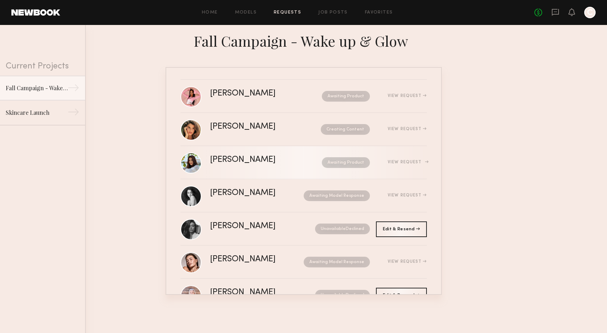
click at [406, 160] on div "View Request" at bounding box center [407, 162] width 39 height 4
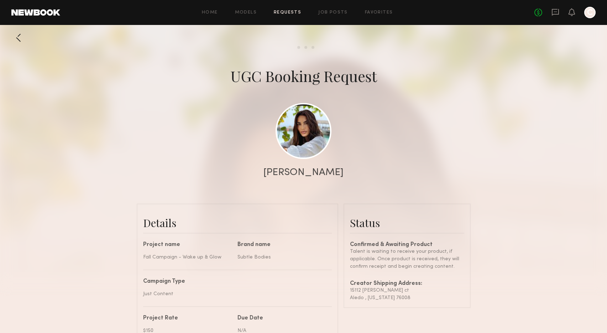
click at [19, 38] on div at bounding box center [18, 38] width 14 height 14
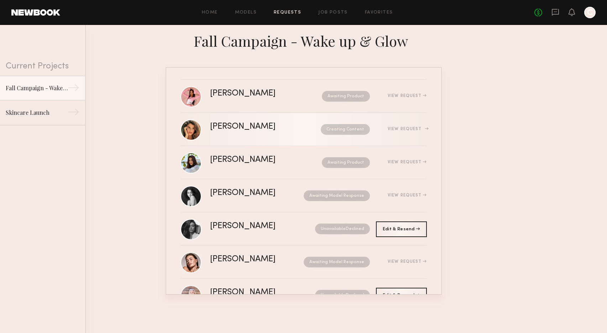
click at [246, 127] on div "Manuela G." at bounding box center [254, 126] width 88 height 8
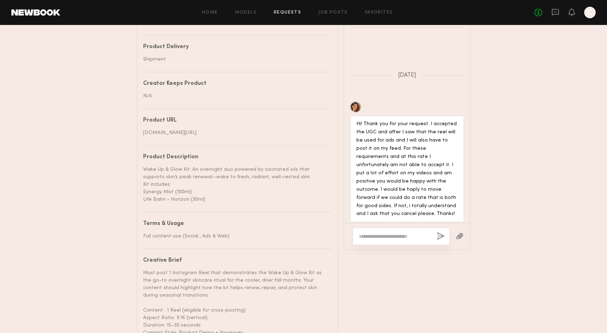
scroll to position [209, 0]
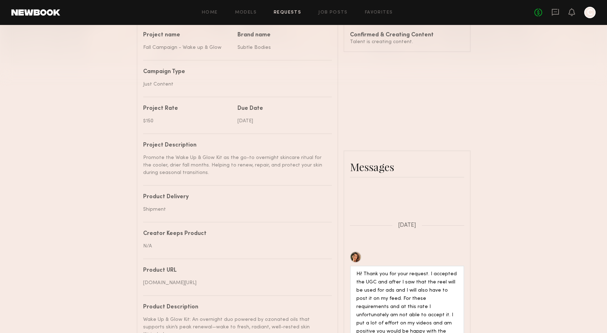
click at [355, 259] on div at bounding box center [355, 256] width 11 height 11
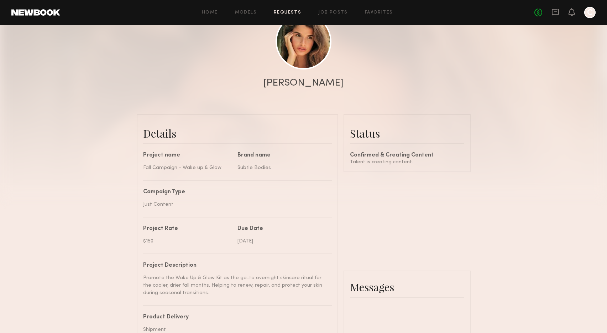
scroll to position [28, 0]
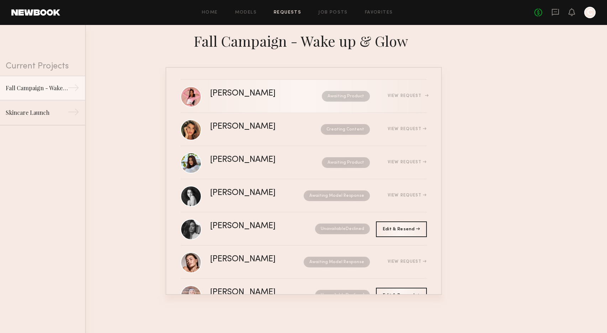
click at [304, 97] on div "Awaiting Product" at bounding box center [334, 96] width 71 height 11
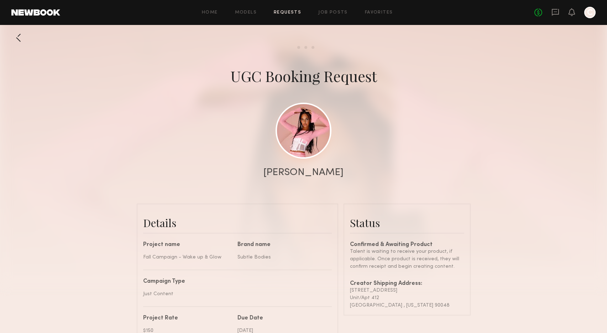
click at [306, 125] on link at bounding box center [304, 131] width 56 height 56
click at [22, 38] on div at bounding box center [18, 38] width 14 height 14
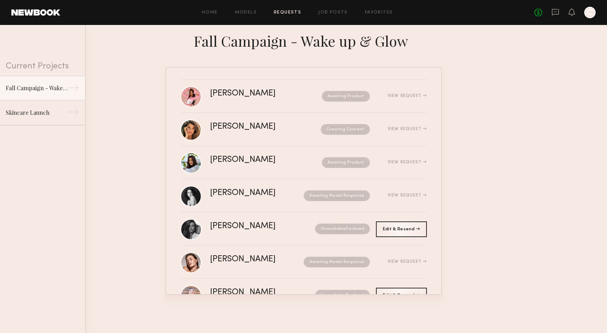
click at [377, 15] on div "Home Models Requests Job Posts Favorites Sign Out No fees up to $5,000 C" at bounding box center [328, 12] width 536 height 11
click at [377, 12] on link "Favorites" at bounding box center [379, 12] width 28 height 5
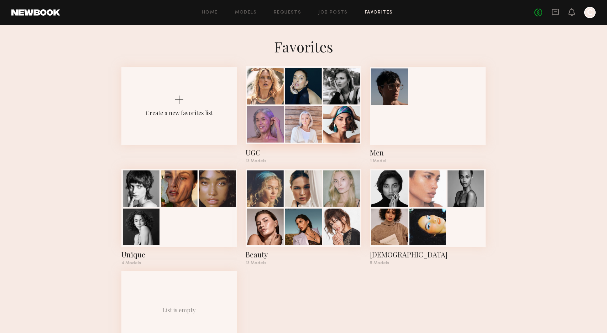
click at [251, 153] on div "UGC" at bounding box center [304, 152] width 116 height 10
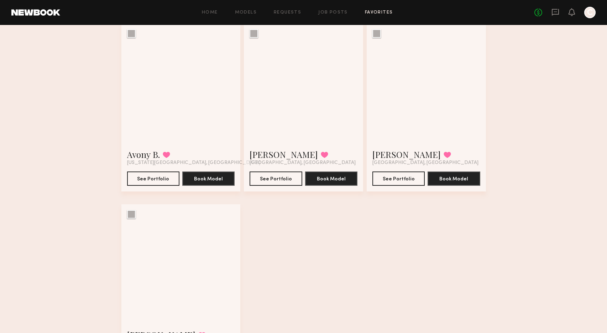
scroll to position [663, 0]
